Goal: Check status: Check status

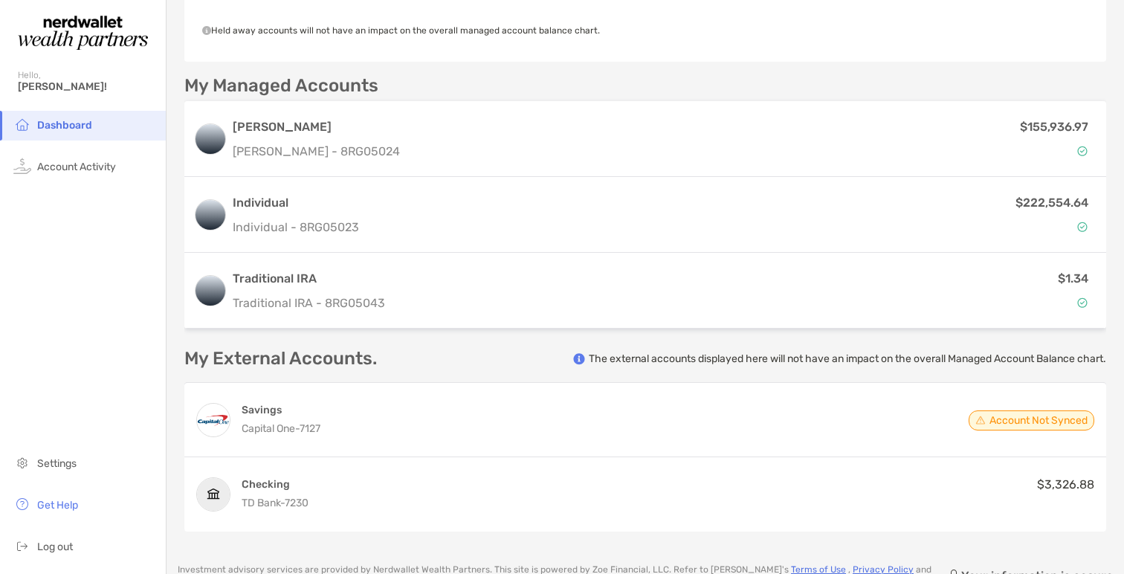
scroll to position [375, 0]
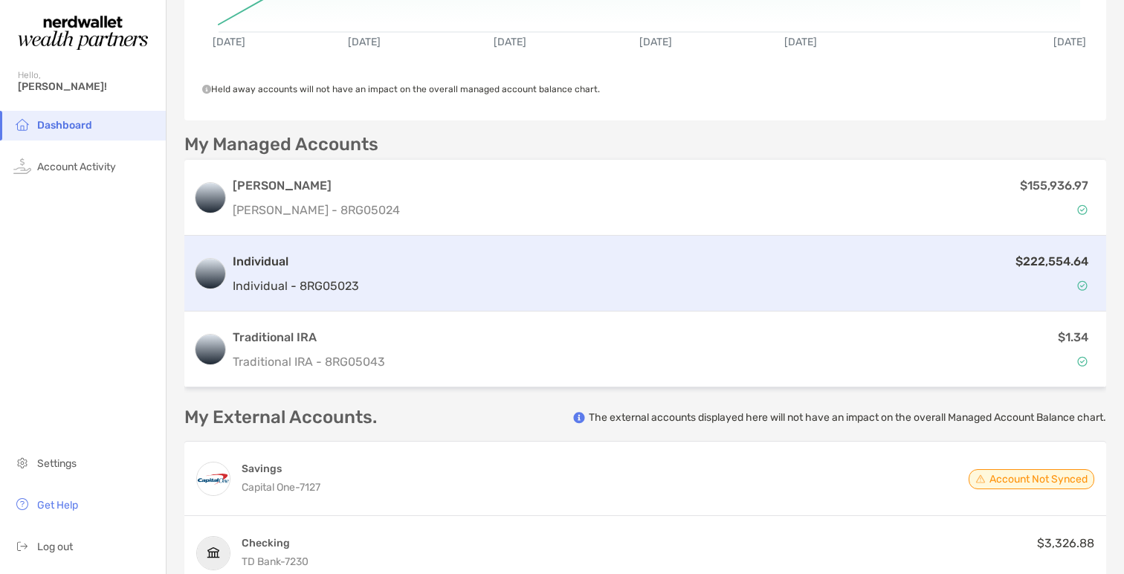
click at [421, 282] on div "$222,554.64" at bounding box center [731, 273] width 732 height 43
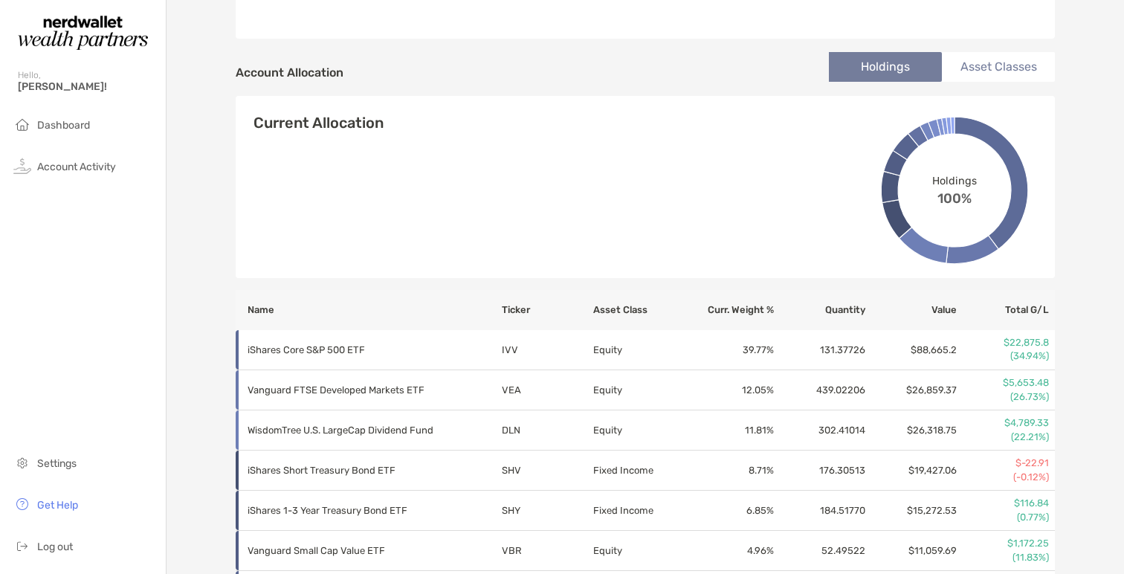
scroll to position [456, 0]
click at [1016, 71] on li "Asset Classes" at bounding box center [997, 69] width 113 height 30
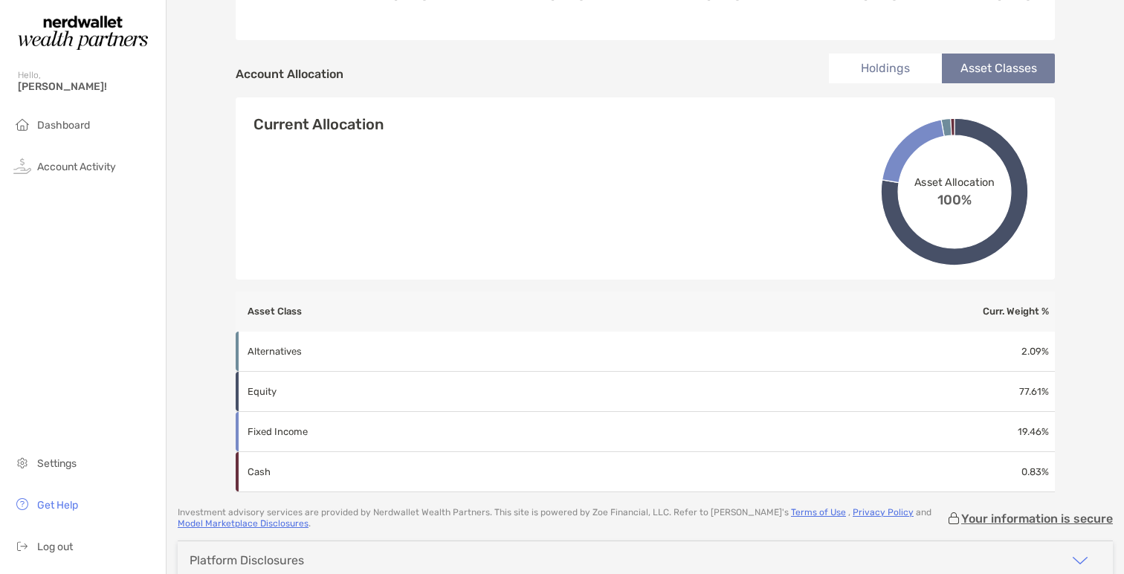
click at [909, 77] on li "Holdings" at bounding box center [885, 69] width 113 height 30
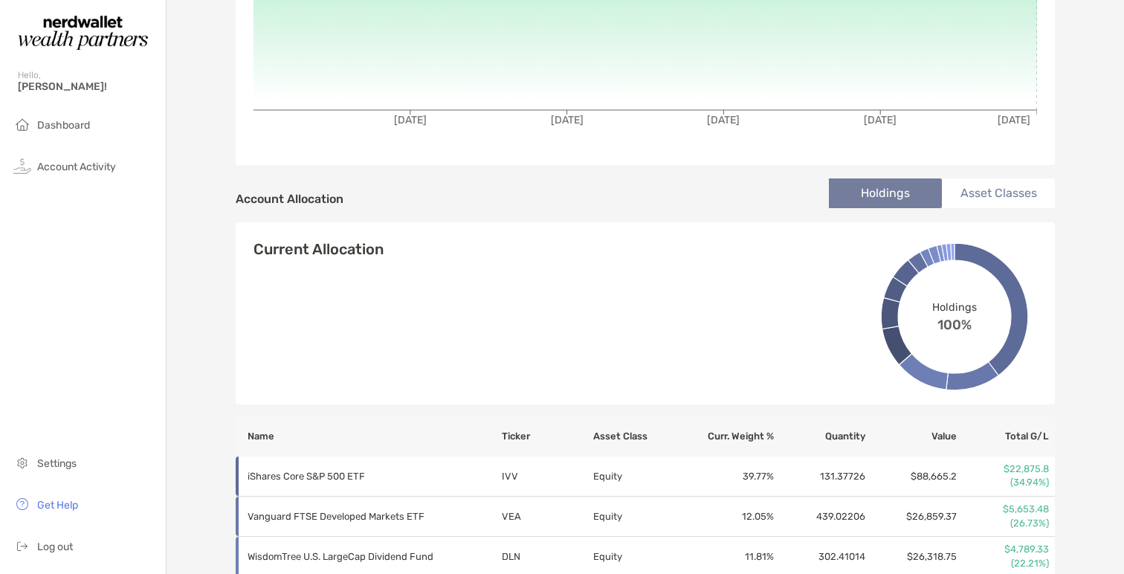
scroll to position [0, 0]
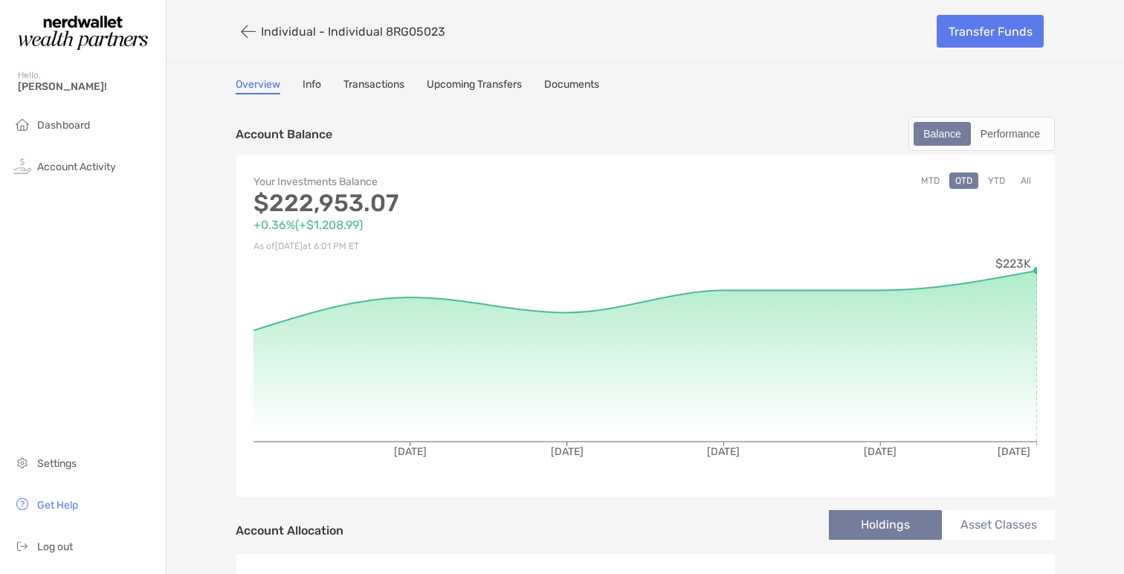
click at [308, 88] on link "Info" at bounding box center [311, 86] width 19 height 16
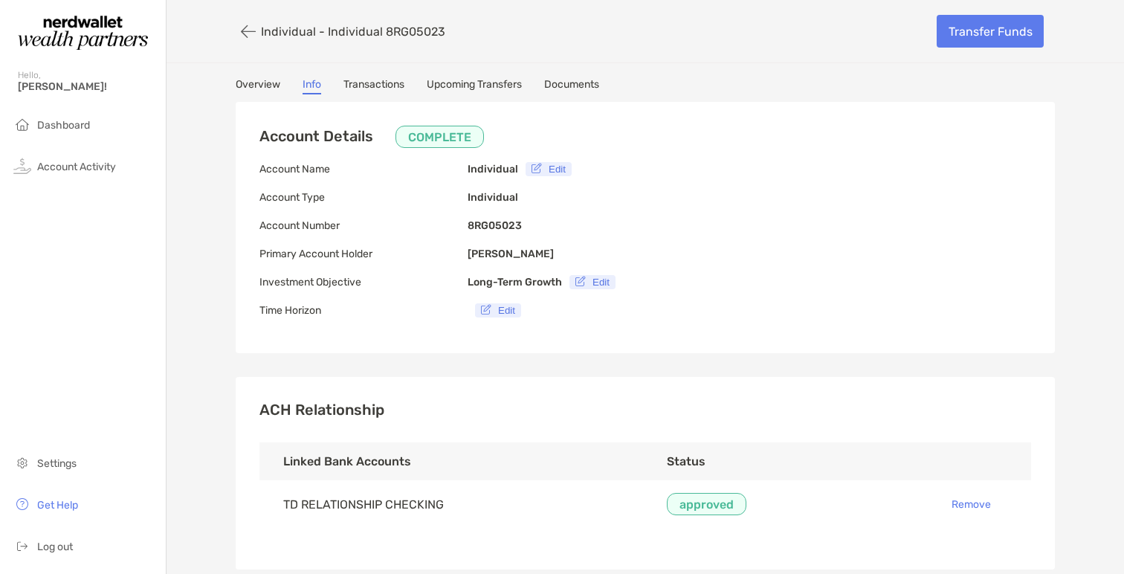
click at [571, 91] on link "Documents" at bounding box center [571, 86] width 55 height 16
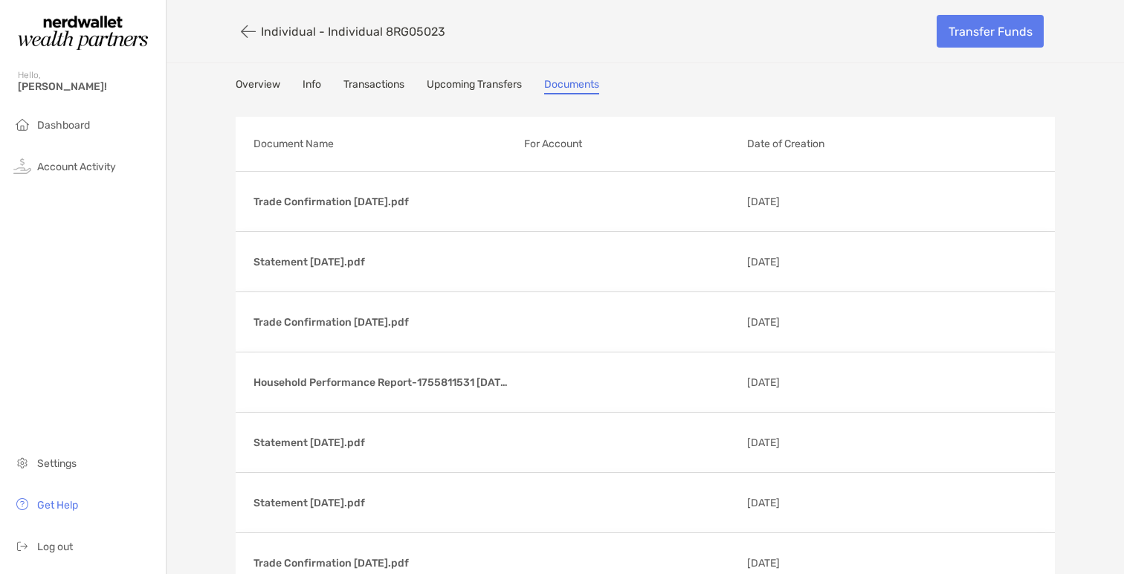
click at [250, 85] on link "Overview" at bounding box center [258, 86] width 45 height 16
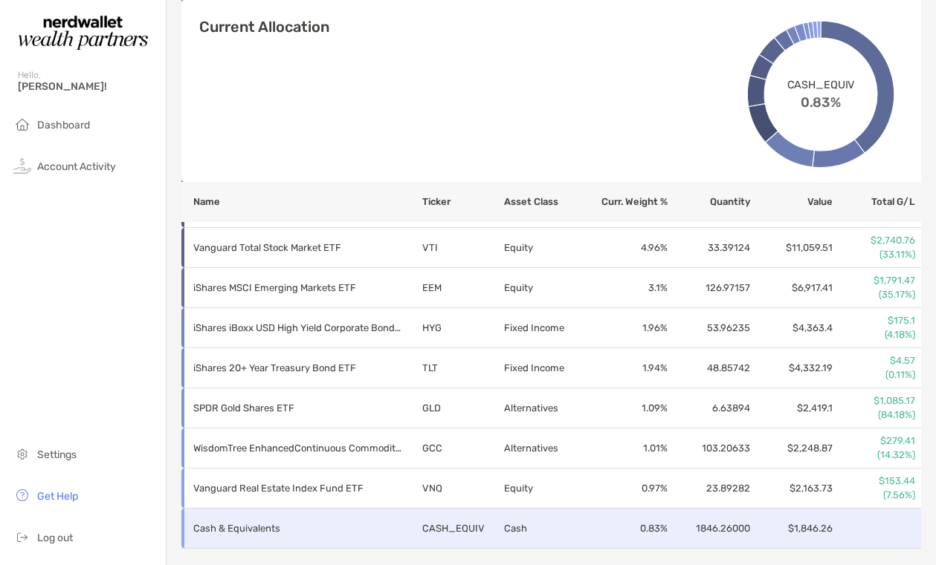
scroll to position [797, 0]
